Goal: Navigation & Orientation: Find specific page/section

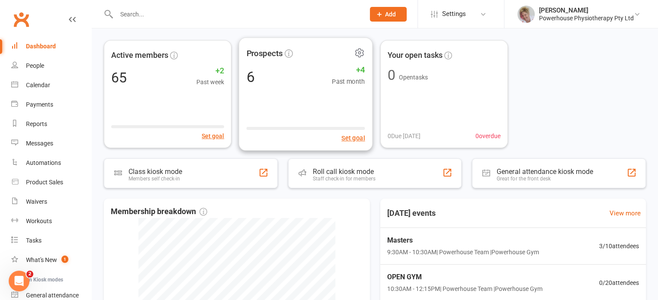
scroll to position [43, 0]
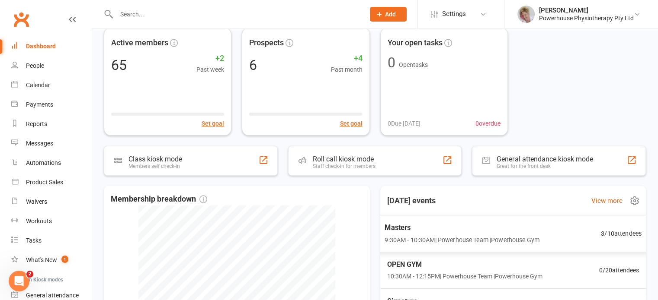
click at [470, 239] on span "9:30AM - 10:30AM | Powerhouse Team | Powerhouse Gym" at bounding box center [461, 240] width 155 height 10
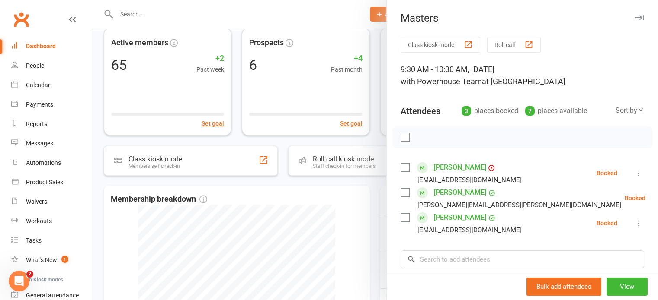
click at [375, 213] on div at bounding box center [375, 150] width 566 height 300
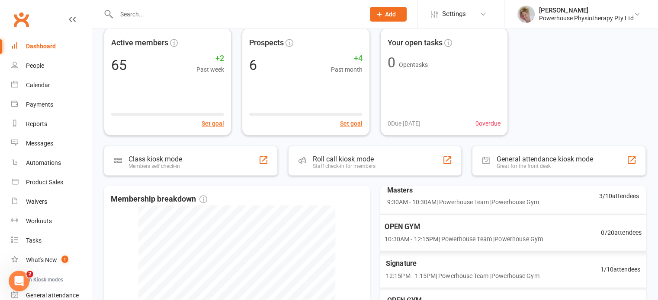
click at [443, 259] on span "Signature" at bounding box center [462, 264] width 153 height 11
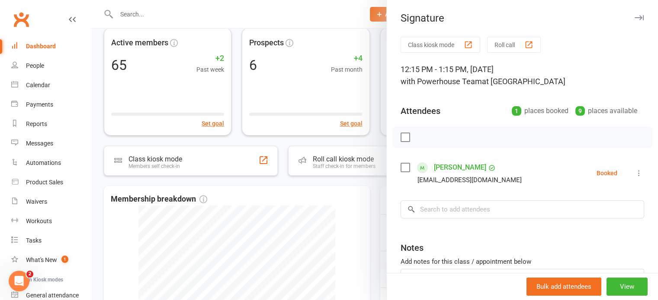
click at [377, 245] on div at bounding box center [375, 150] width 566 height 300
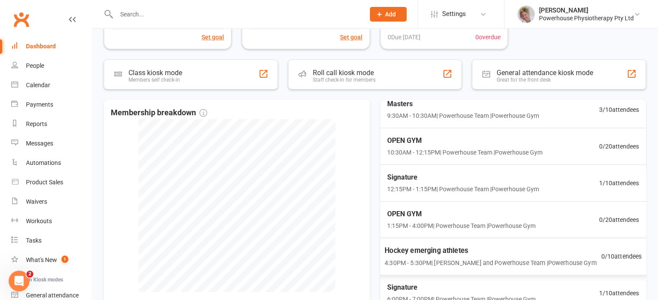
scroll to position [47, 0]
click at [434, 285] on span "Signature" at bounding box center [459, 287] width 151 height 11
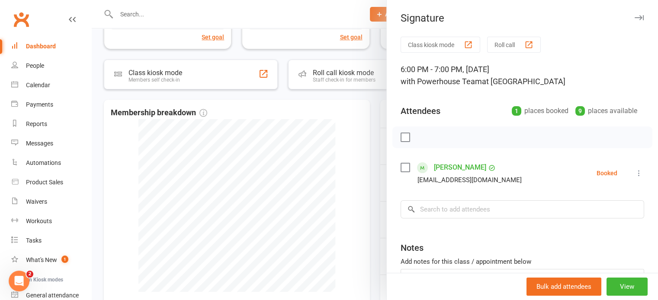
click at [381, 233] on div at bounding box center [375, 150] width 566 height 300
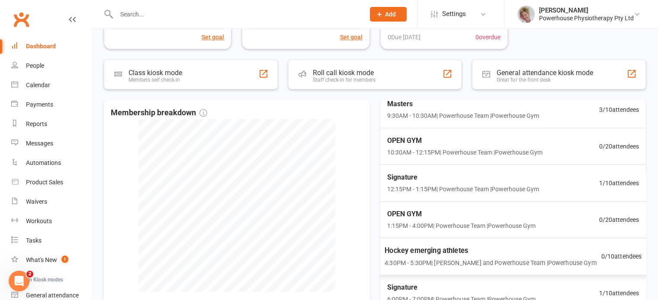
scroll to position [0, 0]
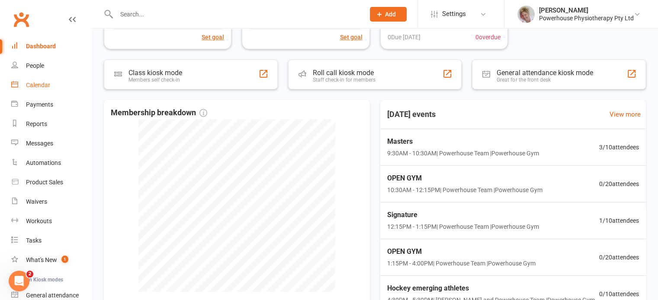
click at [57, 83] on link "Calendar" at bounding box center [51, 85] width 80 height 19
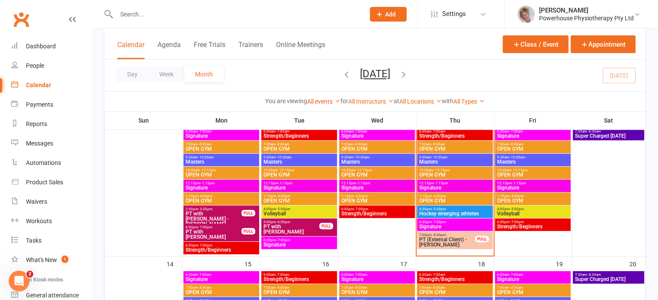
scroll to position [216, 0]
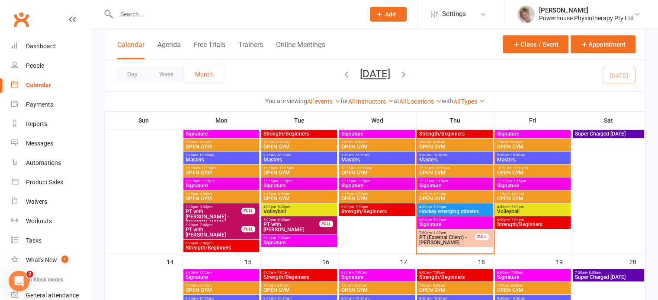
click at [544, 140] on div "7:00am - 8:00am OPEN GYM" at bounding box center [533, 145] width 76 height 13
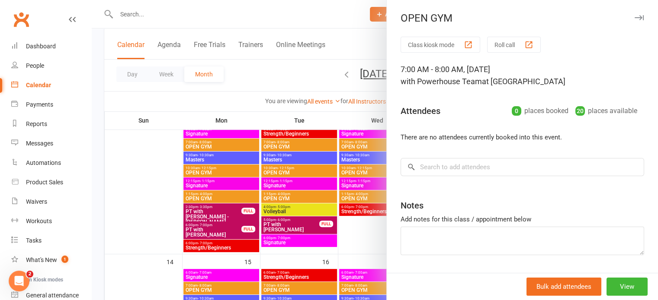
click at [353, 111] on div at bounding box center [375, 150] width 566 height 300
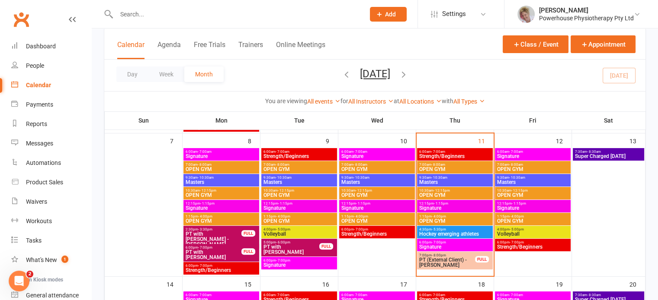
scroll to position [173, 0]
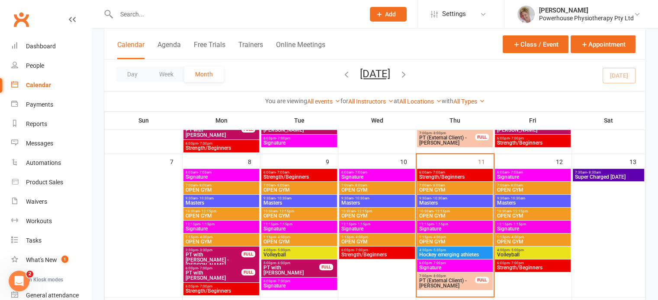
click at [524, 198] on span "9:30am - 10:30am" at bounding box center [532, 199] width 72 height 4
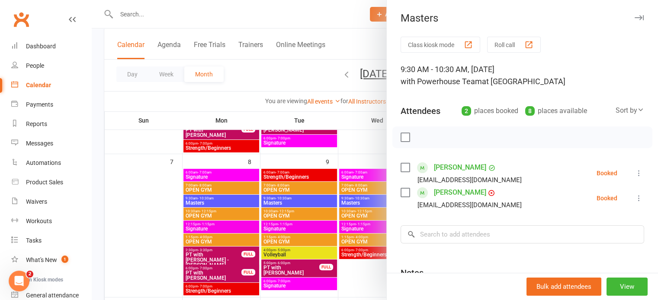
click at [337, 153] on div at bounding box center [375, 150] width 566 height 300
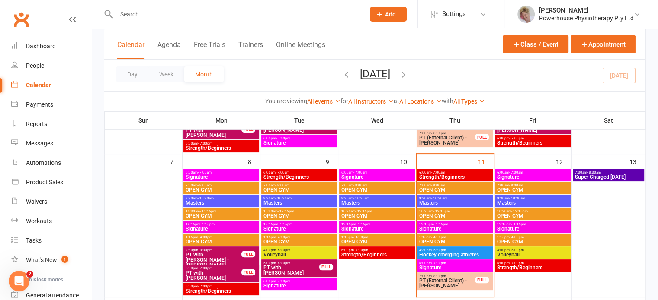
click at [375, 199] on span "9:30am - 10:30am" at bounding box center [377, 199] width 72 height 4
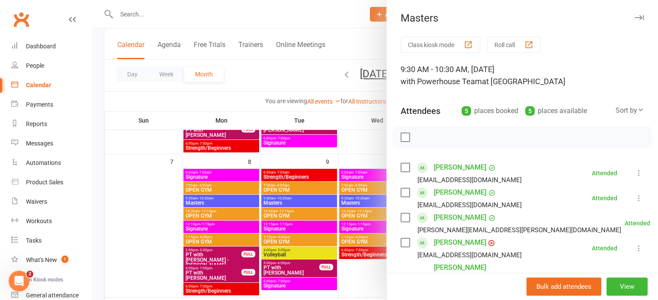
click at [339, 184] on div at bounding box center [375, 150] width 566 height 300
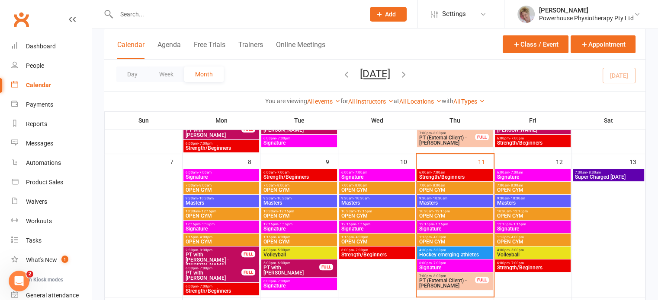
click at [317, 201] on span "Masters" at bounding box center [299, 203] width 72 height 5
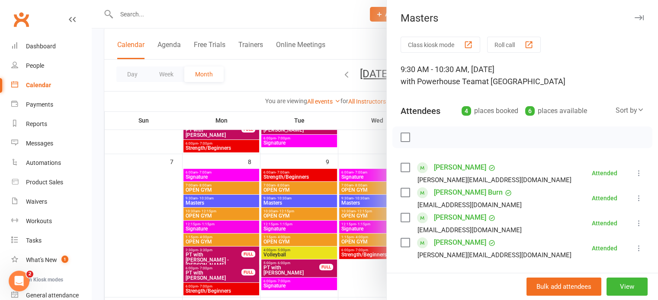
click at [315, 160] on div at bounding box center [375, 150] width 566 height 300
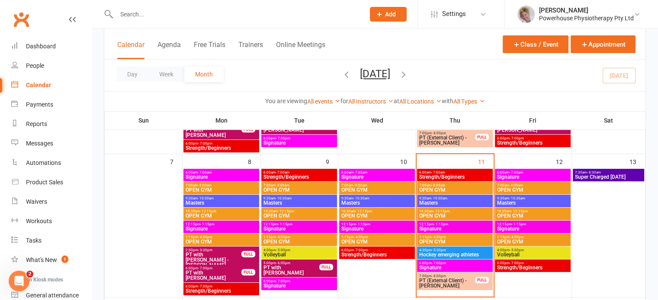
click at [240, 199] on span "9:30am - 10:30am" at bounding box center [221, 199] width 72 height 4
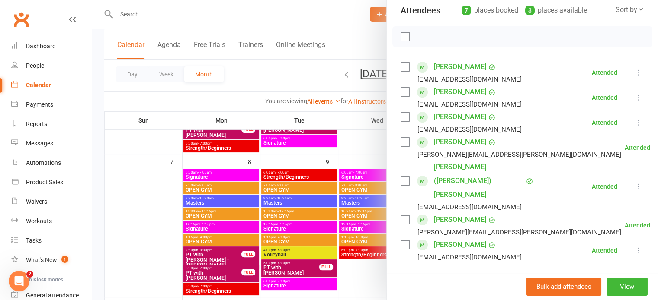
scroll to position [86, 0]
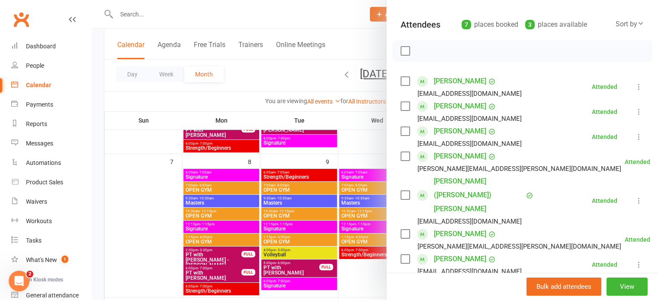
click at [296, 153] on div at bounding box center [375, 150] width 566 height 300
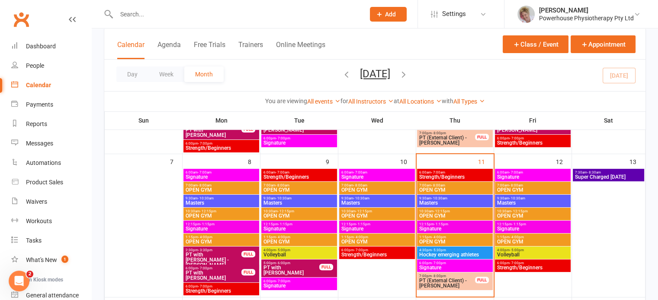
click at [434, 199] on span "- 10:30am" at bounding box center [439, 199] width 16 height 4
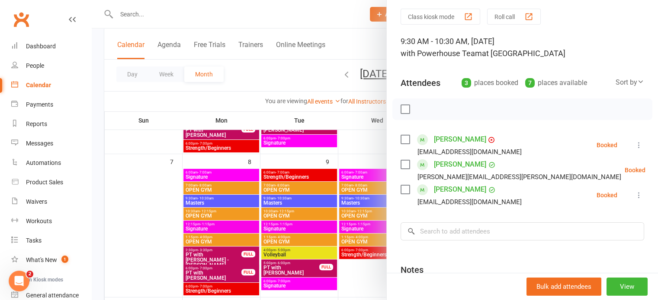
scroll to position [43, 0]
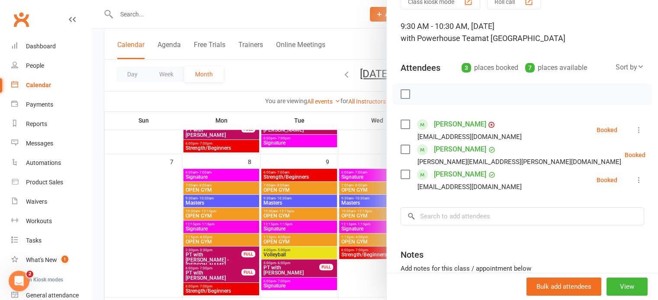
click at [353, 145] on div at bounding box center [375, 150] width 566 height 300
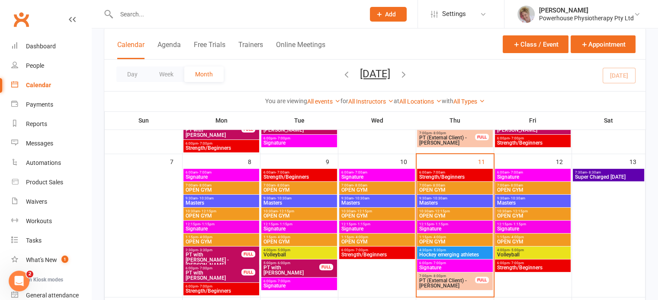
click at [529, 198] on span "9:30am - 10:30am" at bounding box center [532, 199] width 72 height 4
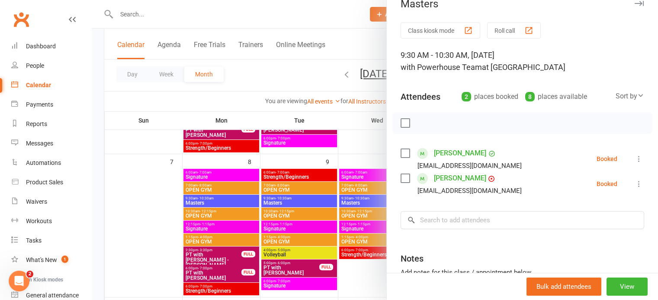
scroll to position [0, 0]
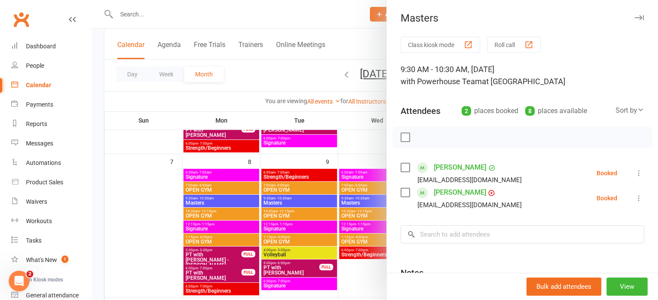
click at [342, 155] on div at bounding box center [375, 150] width 566 height 300
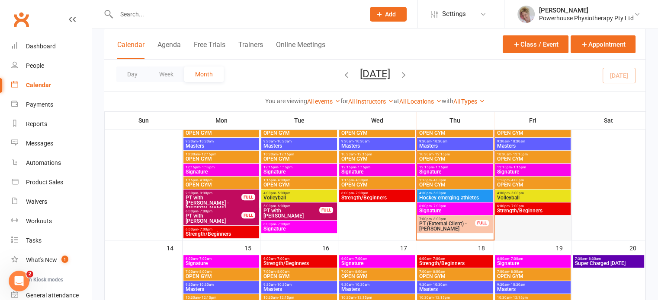
scroll to position [216, 0]
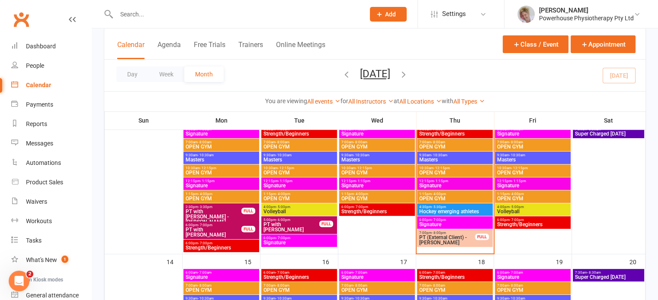
click at [521, 224] on span "Strength/Beginners" at bounding box center [532, 224] width 72 height 5
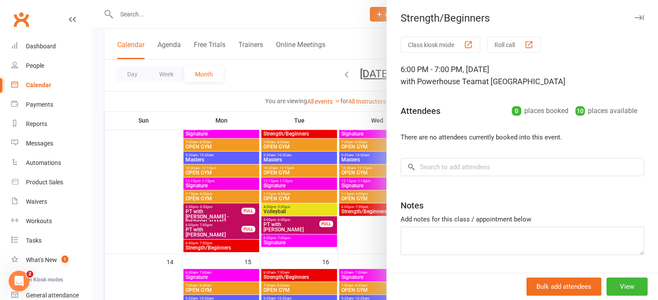
click at [365, 229] on div at bounding box center [375, 150] width 566 height 300
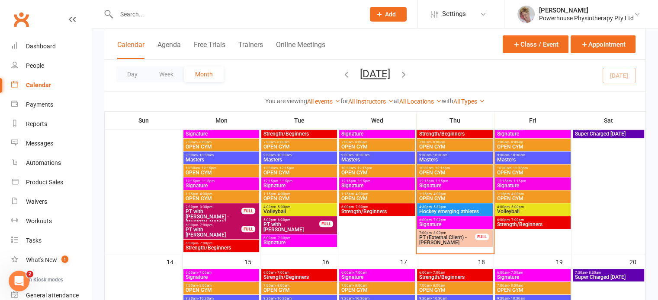
click at [522, 197] on span "OPEN GYM" at bounding box center [532, 198] width 72 height 5
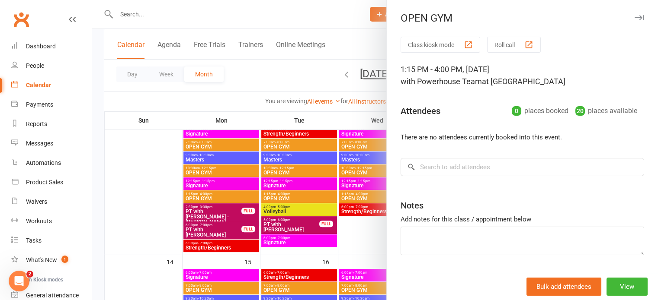
click at [362, 221] on div at bounding box center [375, 150] width 566 height 300
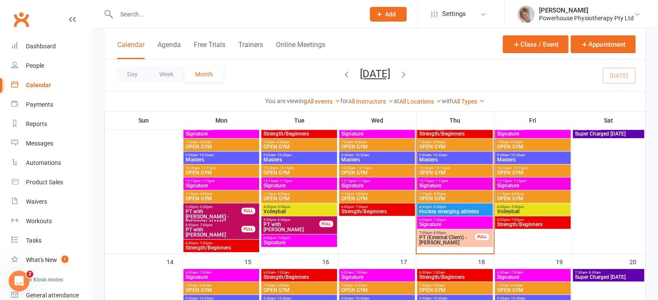
click at [524, 181] on span "12:15pm - 1:15pm" at bounding box center [532, 181] width 72 height 4
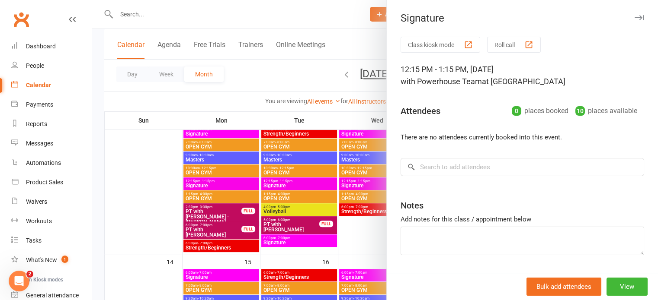
click at [373, 230] on div at bounding box center [375, 150] width 566 height 300
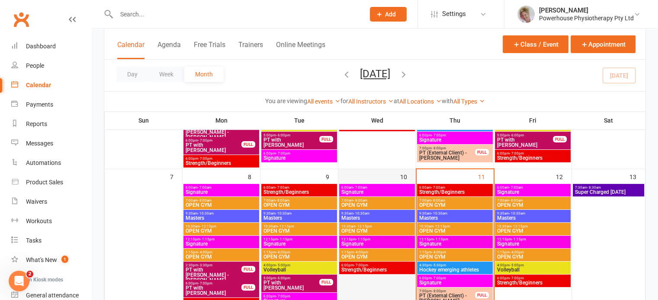
scroll to position [173, 0]
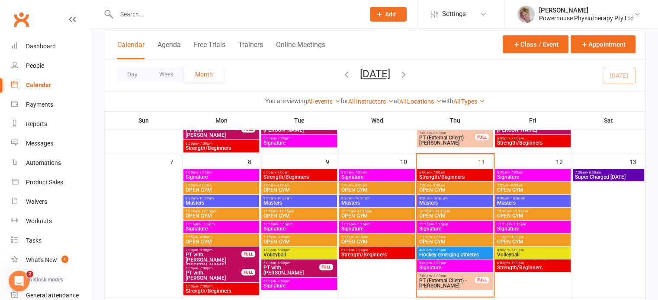
click at [459, 177] on span "Strength/Beginners" at bounding box center [454, 177] width 72 height 5
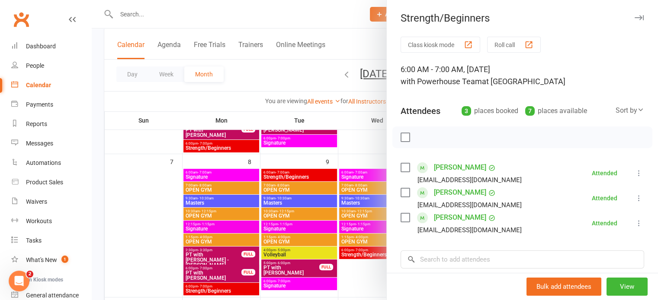
click at [365, 266] on div at bounding box center [375, 150] width 566 height 300
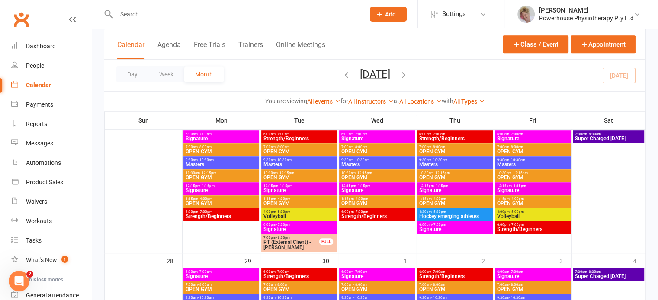
scroll to position [216, 0]
